Goal: Check status: Check status

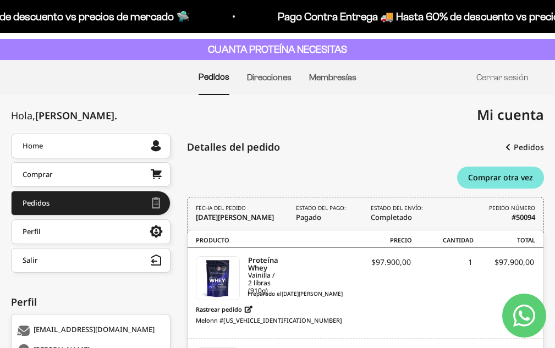
scroll to position [54, 0]
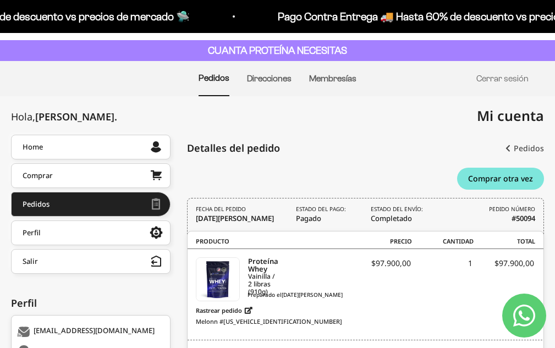
click at [522, 146] on link "Pedidos" at bounding box center [524, 149] width 38 height 20
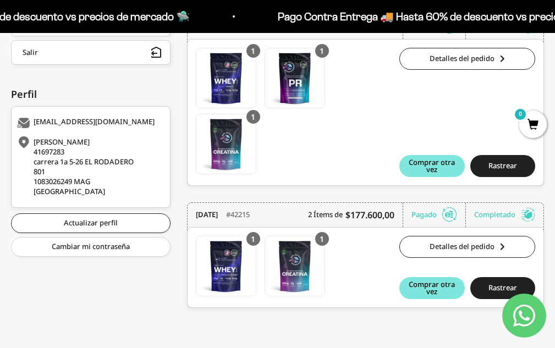
drag, startPoint x: 555, startPoint y: 148, endPoint x: 563, endPoint y: 293, distance: 145.4
click at [555, 293] on html "Ir al contenido Pago Contra Entrega 🚚 Hasta 60% de descuento vs precios de merc…" at bounding box center [277, 44] width 555 height 615
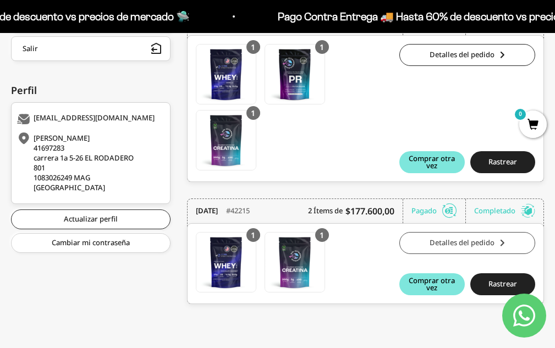
click at [486, 251] on link "Detalles del pedido" at bounding box center [467, 243] width 136 height 22
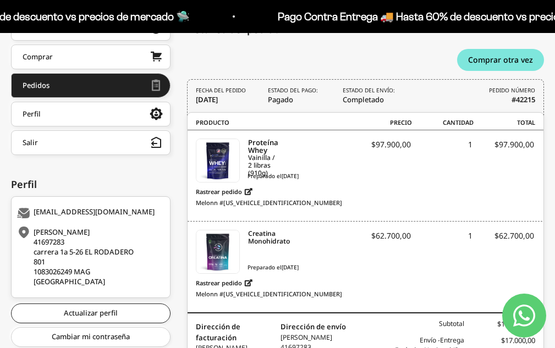
scroll to position [172, 0]
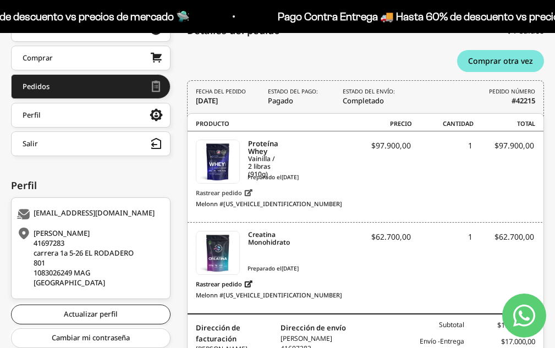
click at [222, 194] on link "Rastrear pedido" at bounding box center [224, 193] width 57 height 14
